Goal: Task Accomplishment & Management: Complete application form

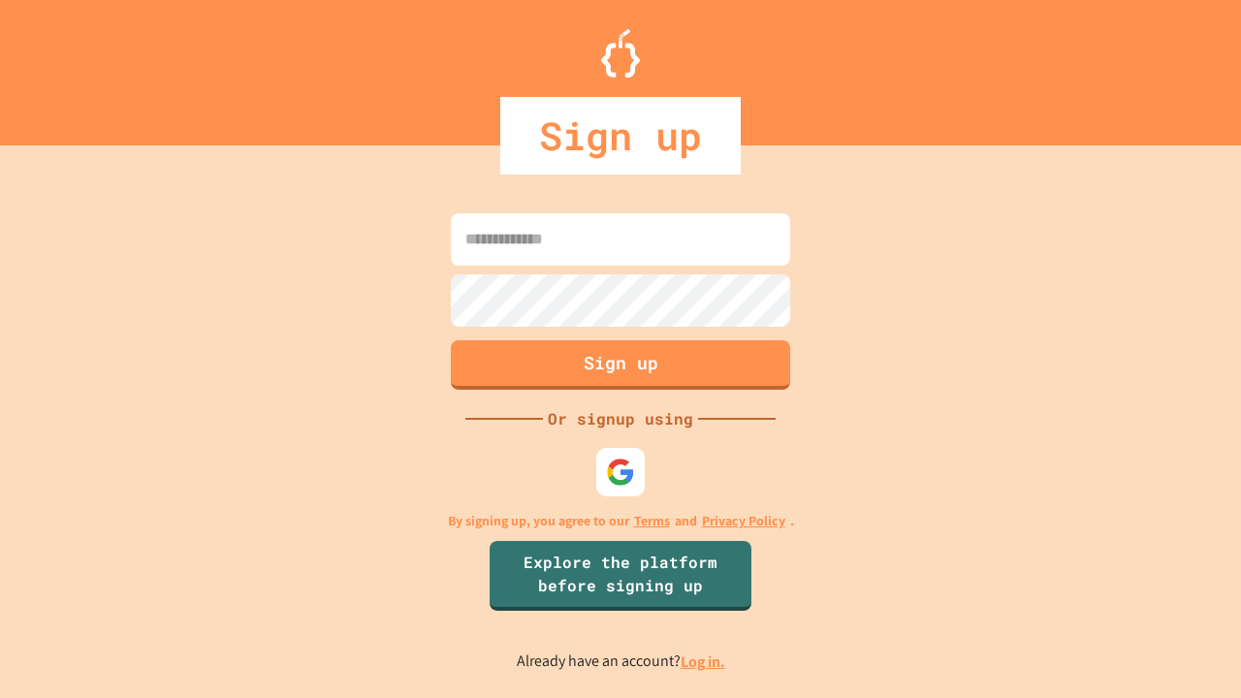
click at [704, 661] on link "Log in." at bounding box center [703, 662] width 45 height 20
